Goal: Check status: Check status

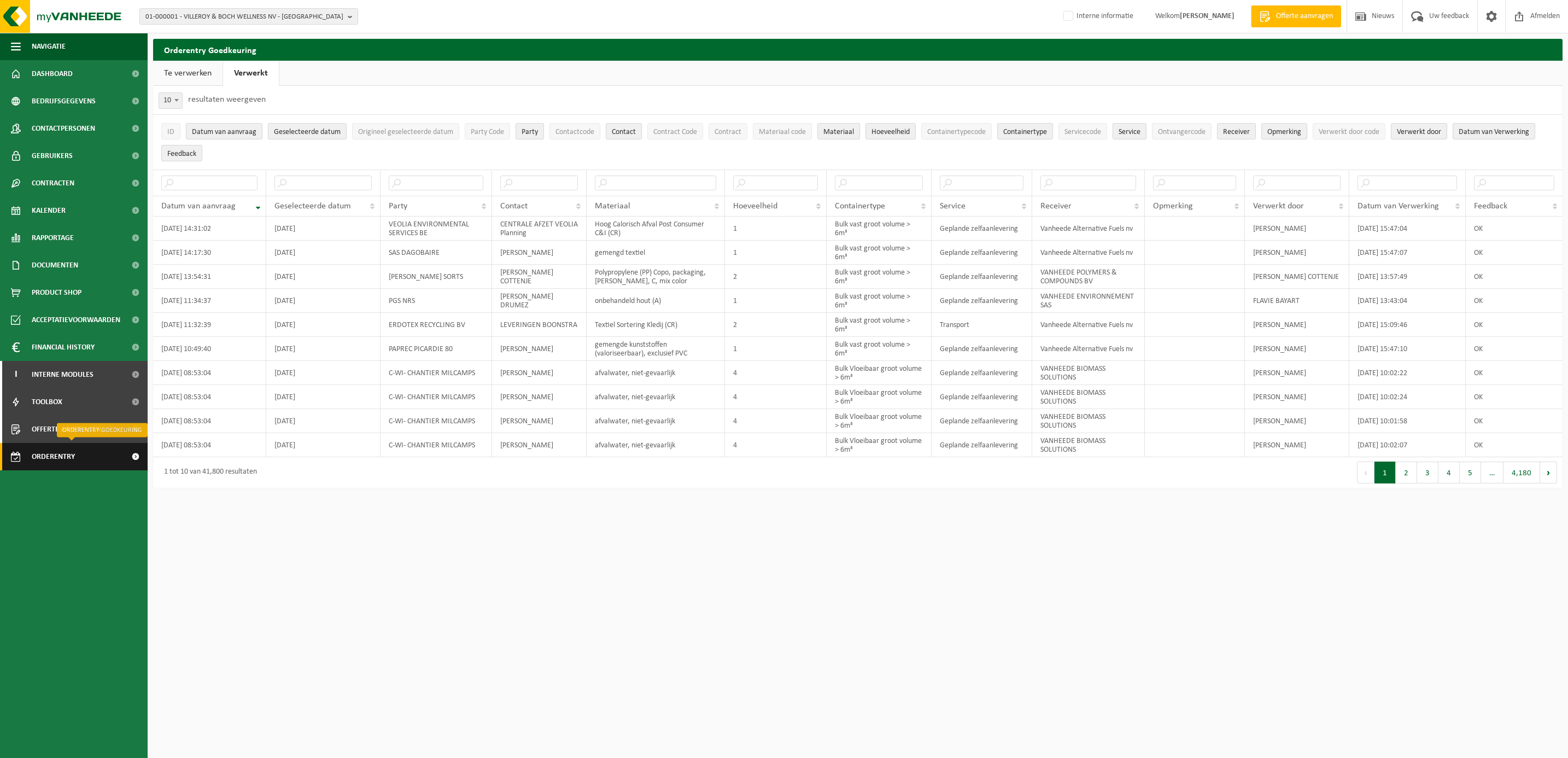
click at [43, 453] on span "Orderentry Goedkeuring" at bounding box center [77, 456] width 92 height 27
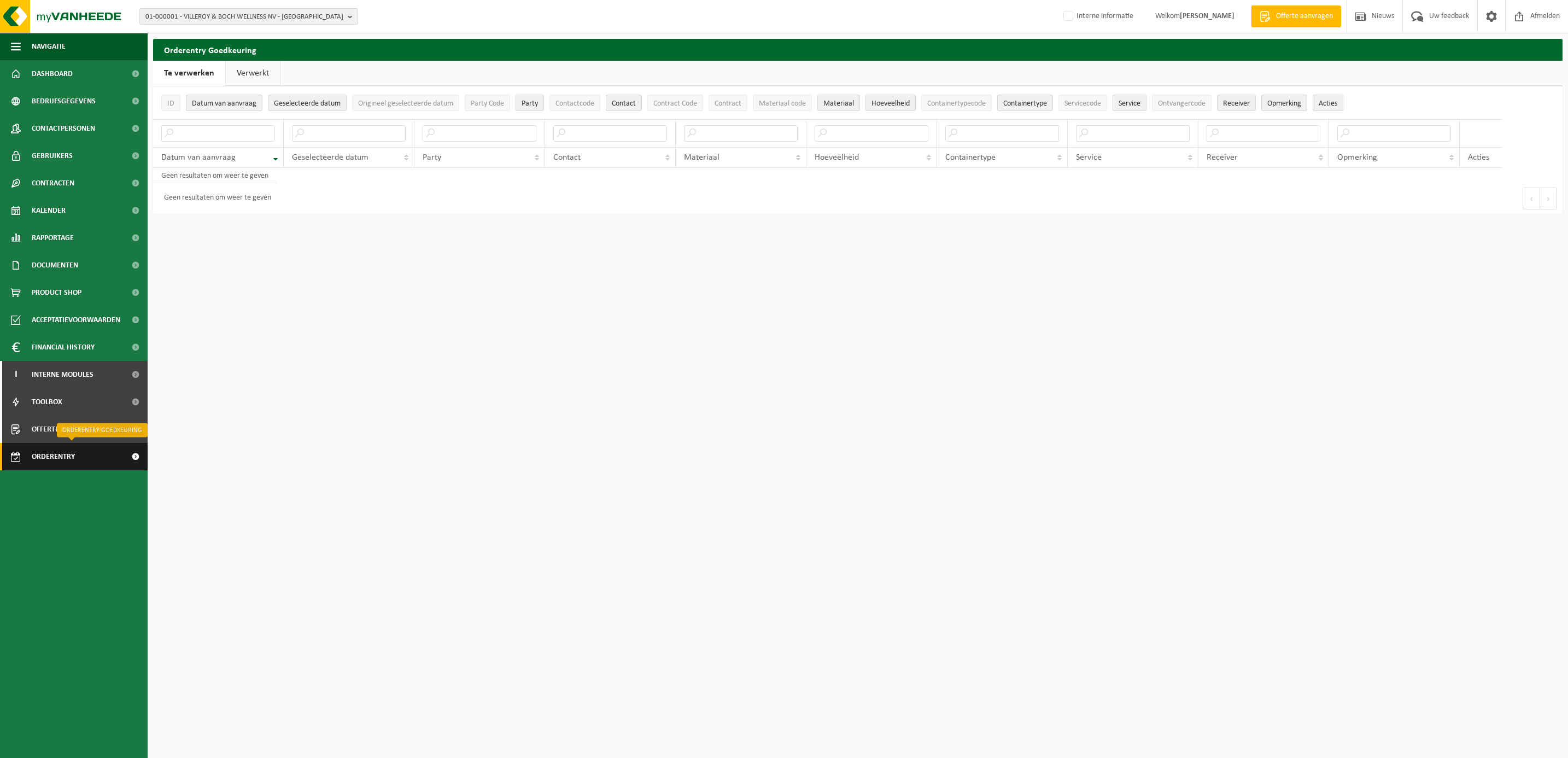
click at [47, 459] on span "Orderentry Goedkeuring" at bounding box center [77, 456] width 92 height 27
click at [53, 454] on span "Orderentry Goedkeuring" at bounding box center [77, 456] width 92 height 27
